Goal: Transaction & Acquisition: Purchase product/service

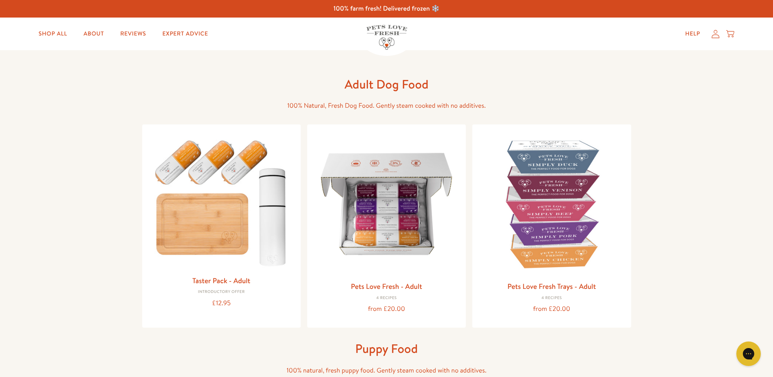
click at [337, 104] on span "100% Natural, Fresh Dog Food. Gently steam cooked with no additives." at bounding box center [386, 105] width 199 height 9
